Goal: Task Accomplishment & Management: Use online tool/utility

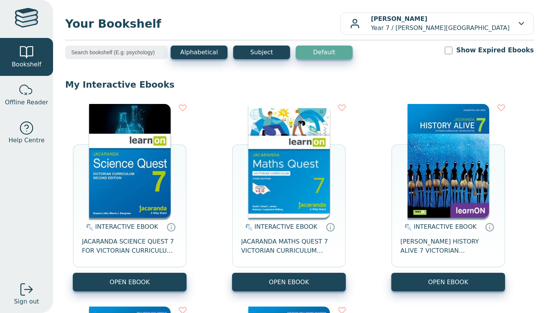
scroll to position [22, 0]
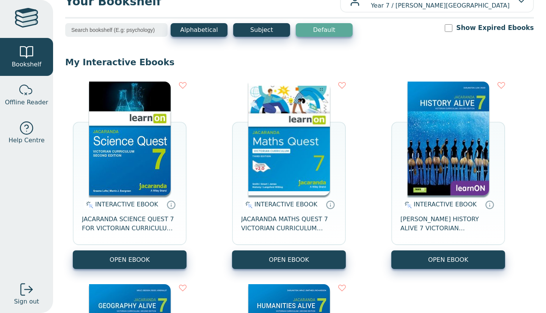
click at [247, 260] on button "OPEN EBOOK" at bounding box center [289, 259] width 114 height 19
